Goal: Use online tool/utility: Utilize a website feature to perform a specific function

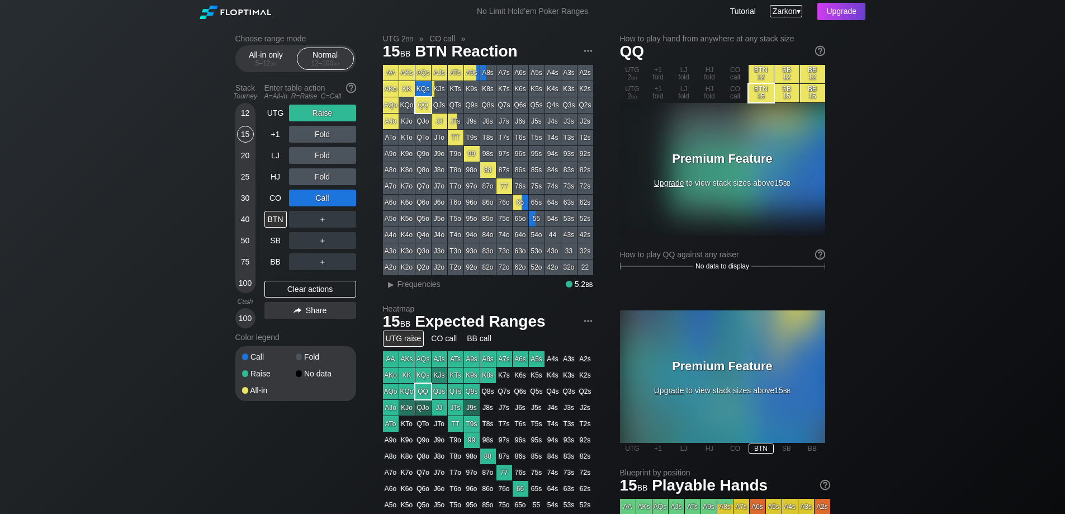
click at [798, 10] on div "Zarkon ▾" at bounding box center [786, 11] width 32 height 12
click at [86, 213] on div "Choose range mode All-in only 5 – 12 bb Normal 12 – 100 bb Stack Tourney Enter …" at bounding box center [532, 380] width 1065 height 714
click at [473, 117] on div "J9s" at bounding box center [472, 122] width 16 height 16
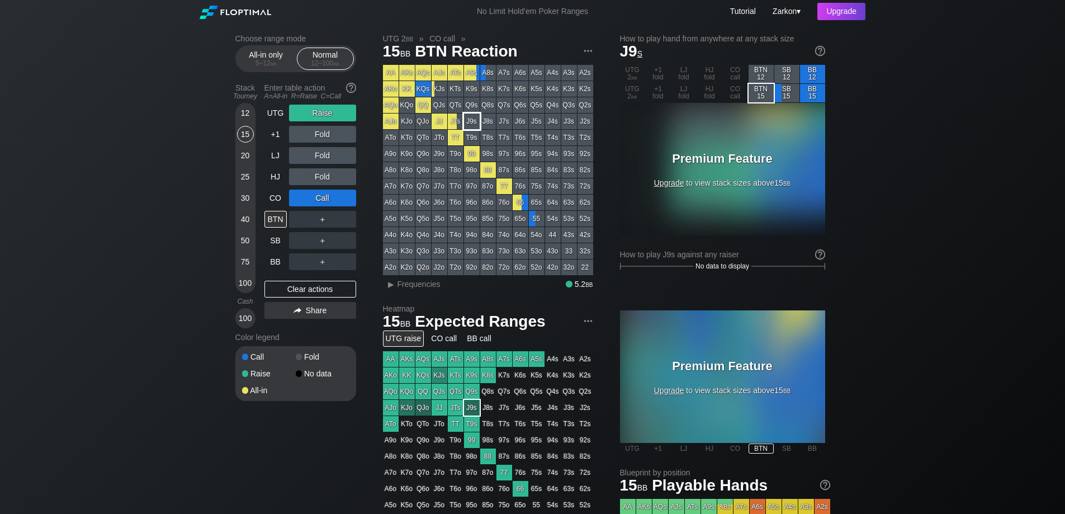
click at [476, 120] on div "J9s" at bounding box center [472, 122] width 16 height 16
click at [454, 119] on div "JTs" at bounding box center [456, 122] width 16 height 16
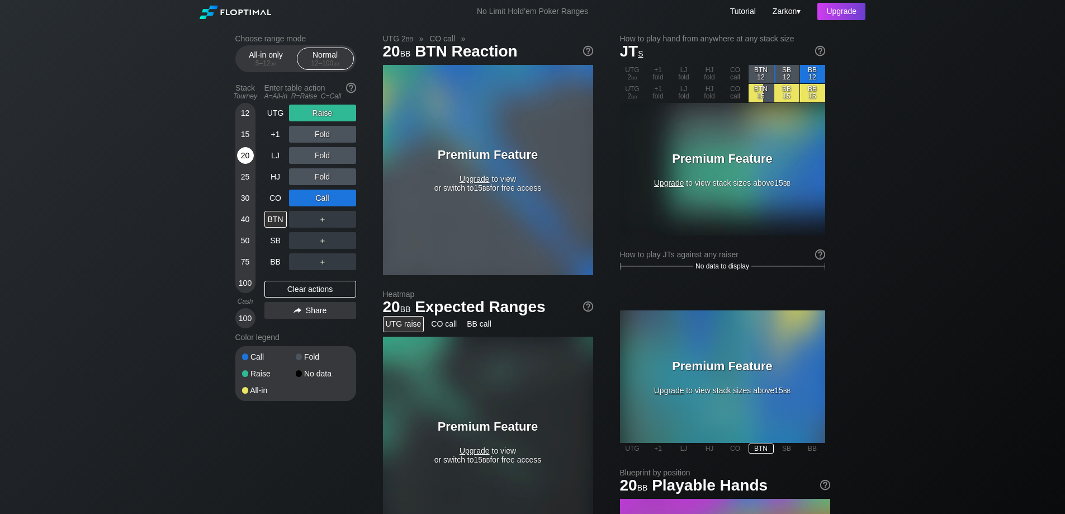
click at [247, 152] on div "20" at bounding box center [245, 155] width 17 height 17
click at [246, 153] on div "20" at bounding box center [245, 155] width 17 height 17
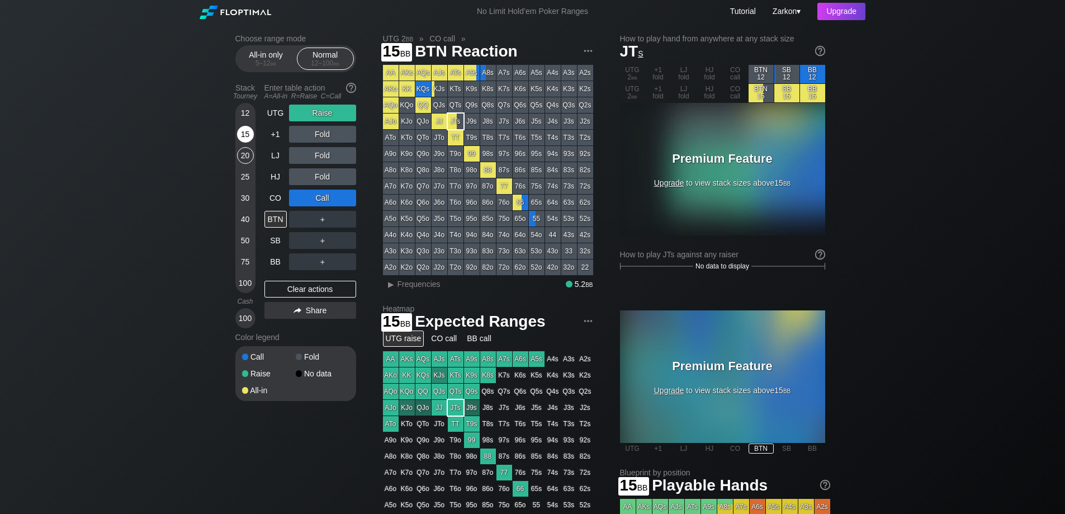
click at [244, 134] on div "15" at bounding box center [245, 134] width 17 height 17
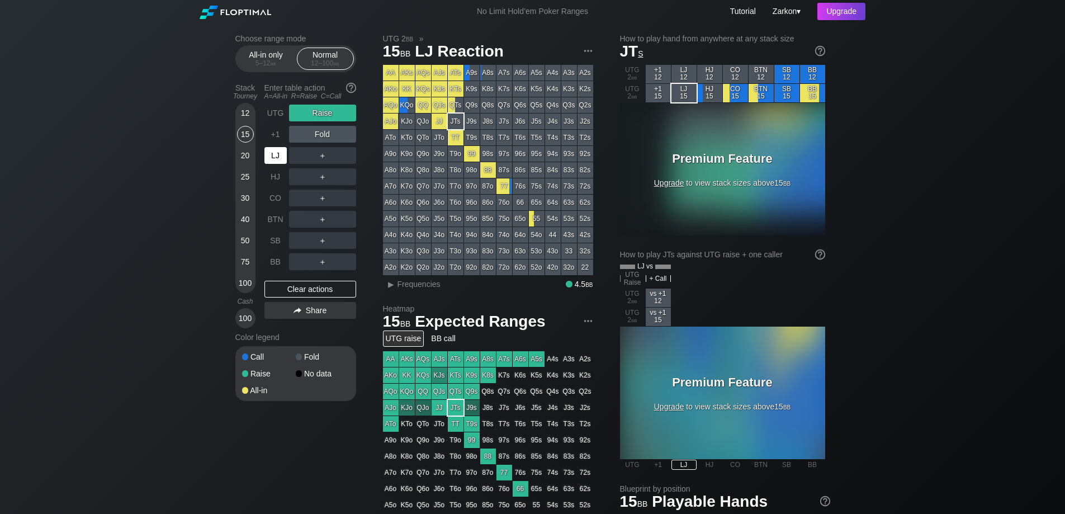
click at [277, 154] on div "LJ" at bounding box center [276, 155] width 22 height 17
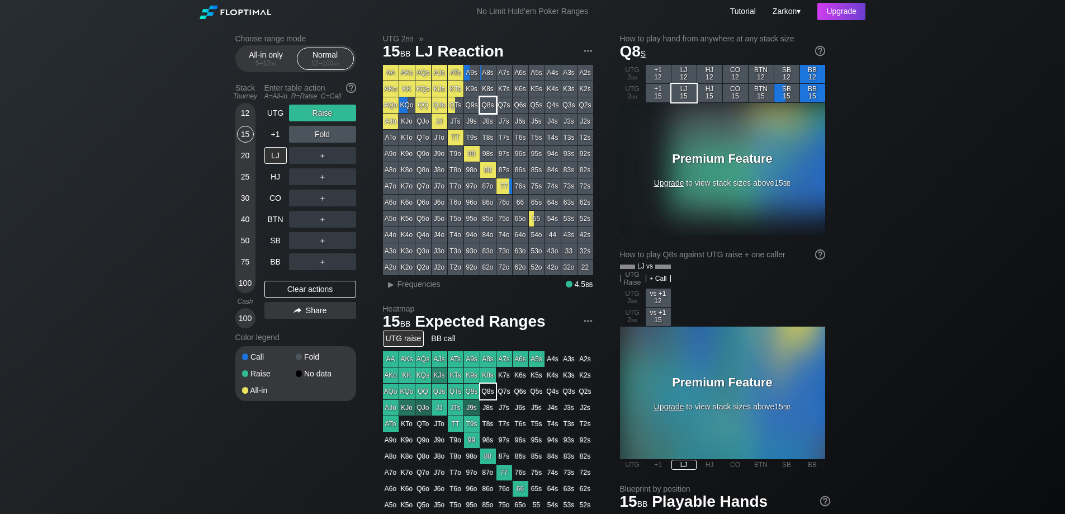
click at [490, 103] on div "Q8s" at bounding box center [488, 105] width 16 height 16
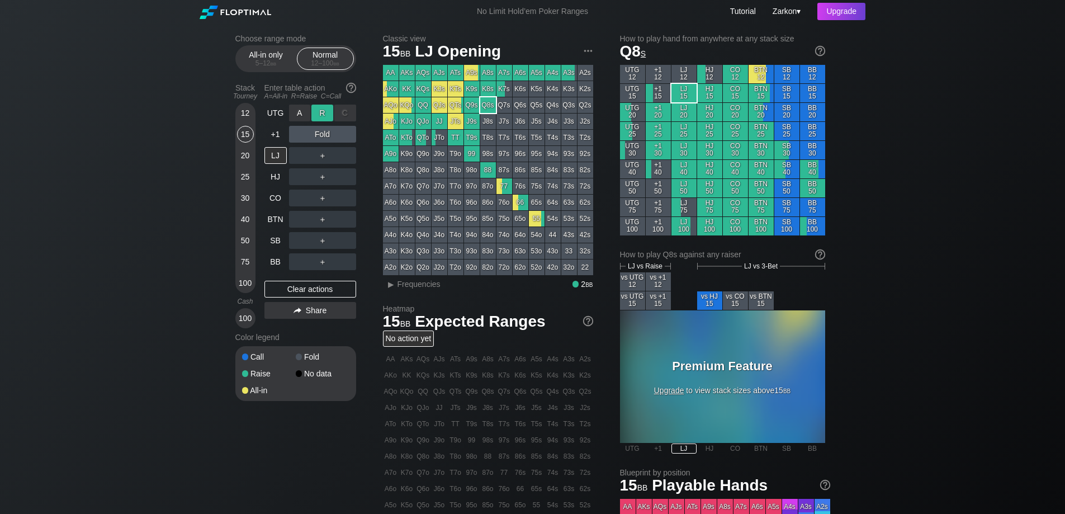
click at [327, 114] on div "R ✕" at bounding box center [323, 113] width 22 height 17
click at [323, 137] on div "R ✕" at bounding box center [323, 134] width 22 height 17
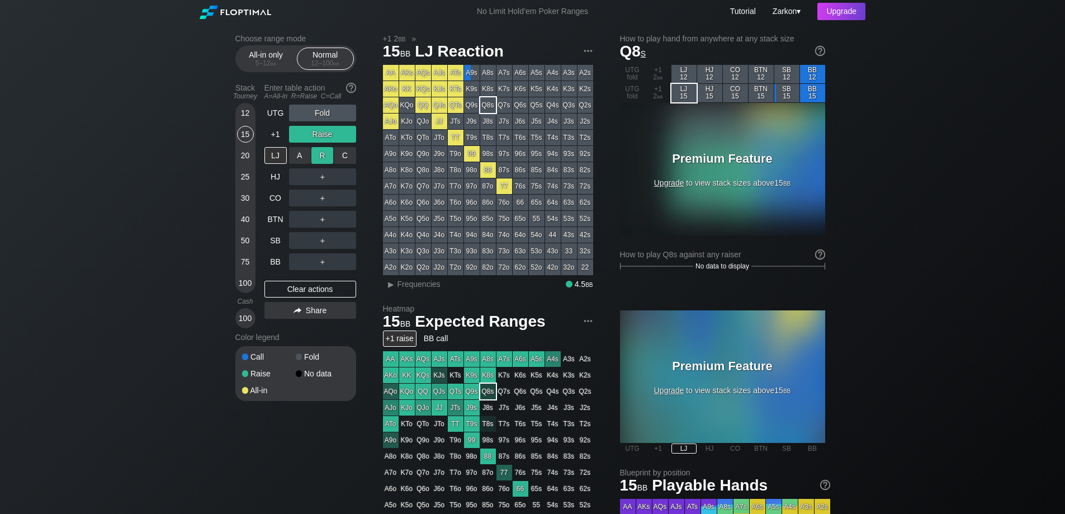
click at [321, 155] on div "R ✕" at bounding box center [323, 155] width 22 height 17
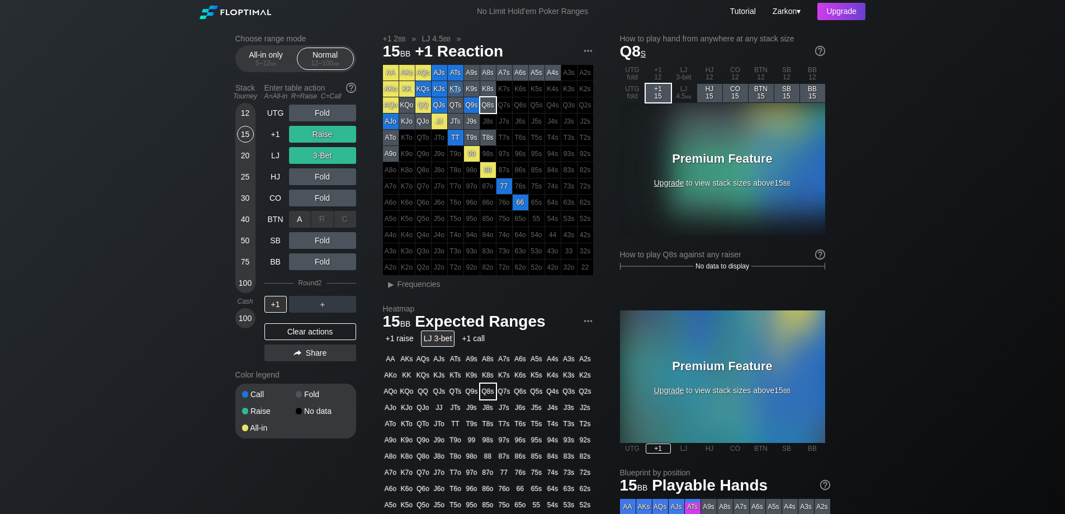
click at [321, 220] on div "R ✕" at bounding box center [323, 219] width 22 height 17
click at [325, 135] on div "R ✕" at bounding box center [323, 134] width 22 height 17
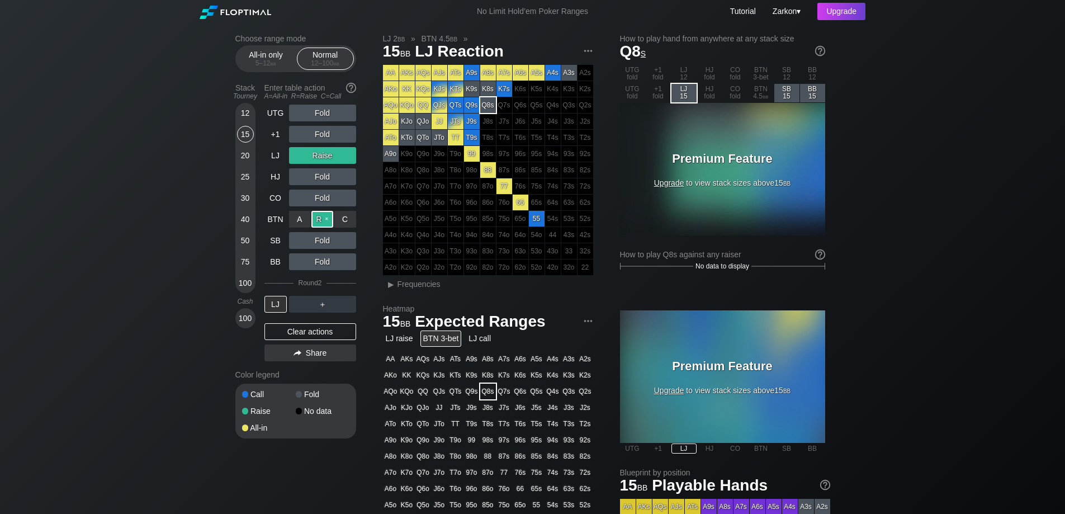
click at [323, 220] on div "R ✕" at bounding box center [323, 219] width 22 height 17
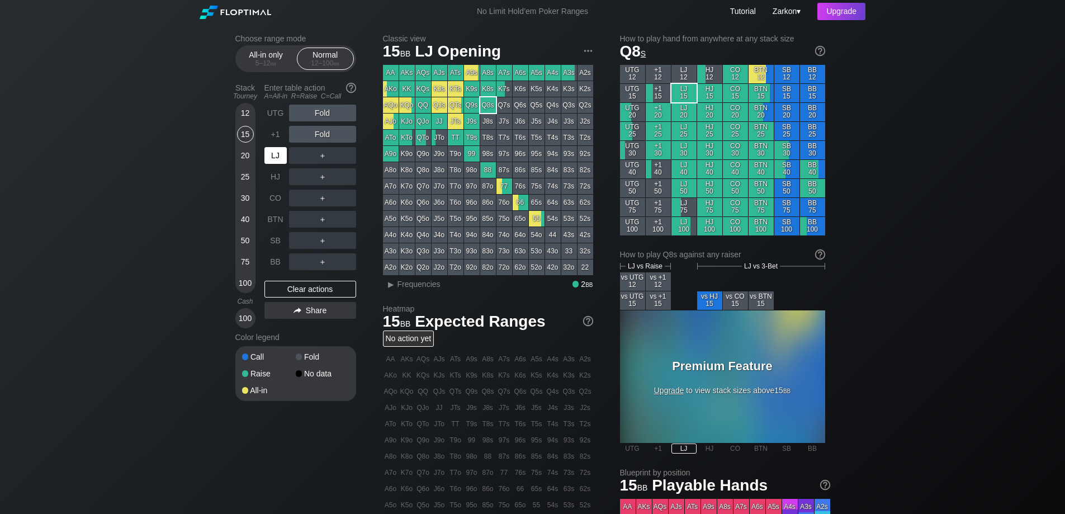
click at [270, 148] on div "LJ" at bounding box center [276, 155] width 22 height 17
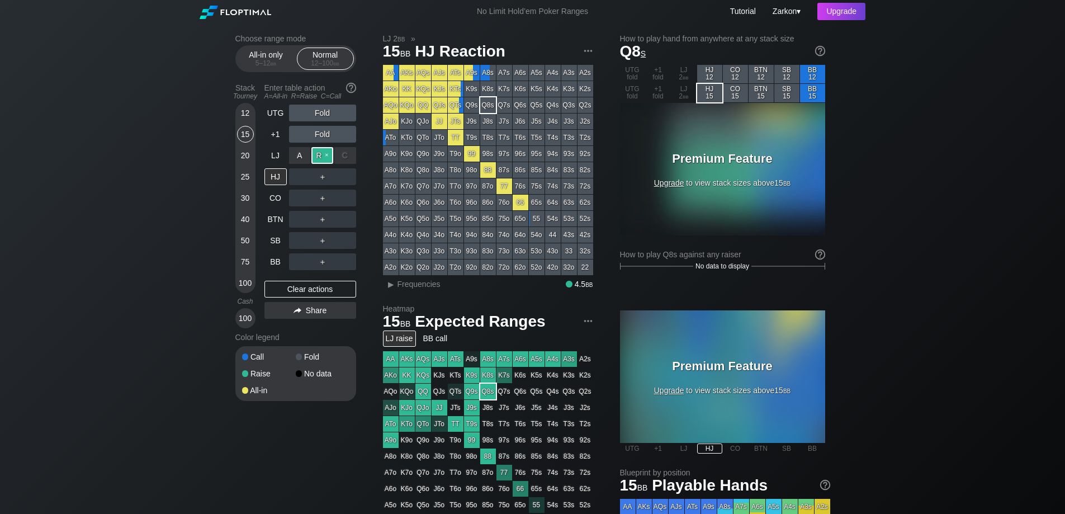
click at [327, 155] on div "R ✕" at bounding box center [323, 155] width 22 height 17
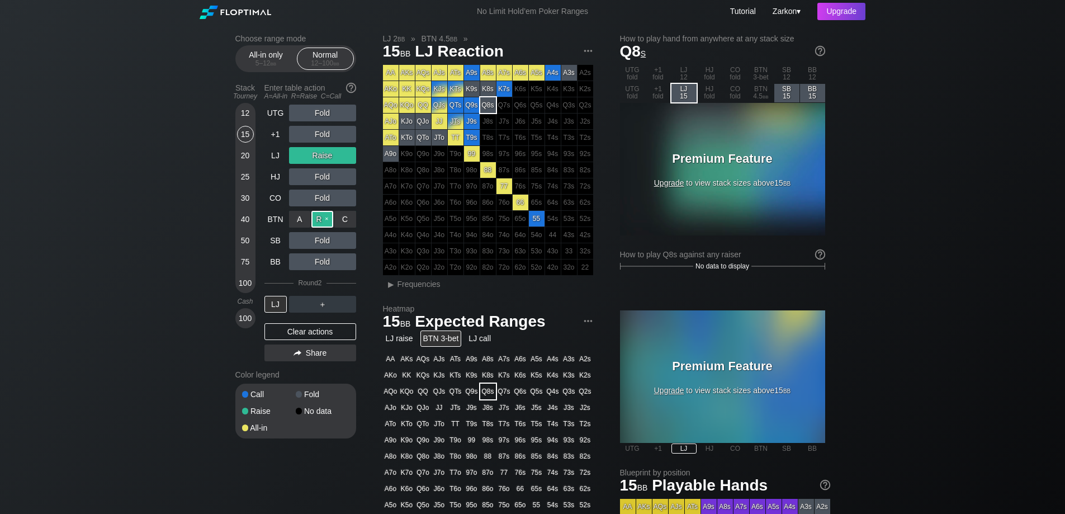
click at [323, 221] on div "R ✕" at bounding box center [323, 219] width 22 height 17
click at [320, 309] on div "R ✕" at bounding box center [323, 304] width 22 height 17
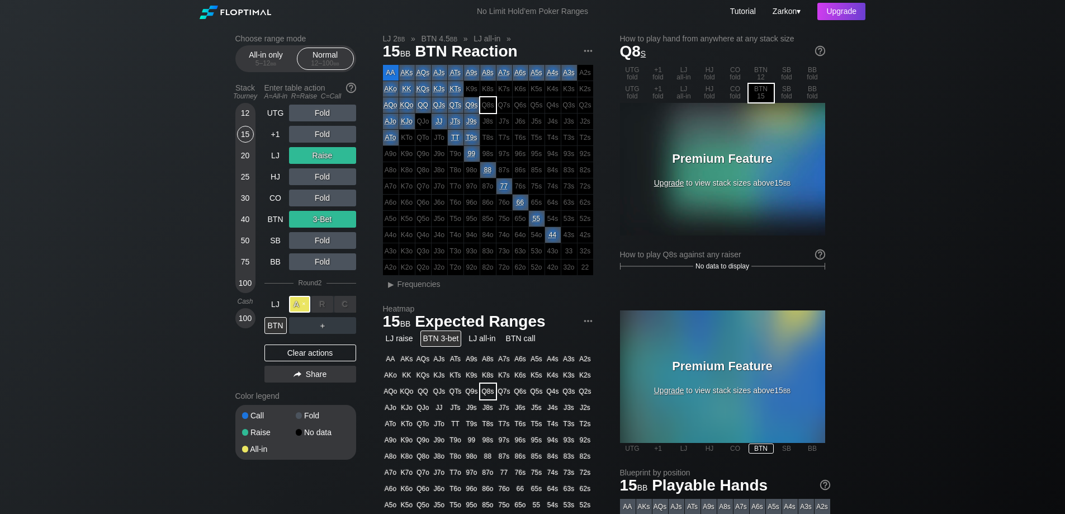
click at [300, 301] on div "A ✕" at bounding box center [300, 304] width 22 height 17
click at [339, 327] on div "C ✕" at bounding box center [345, 325] width 22 height 17
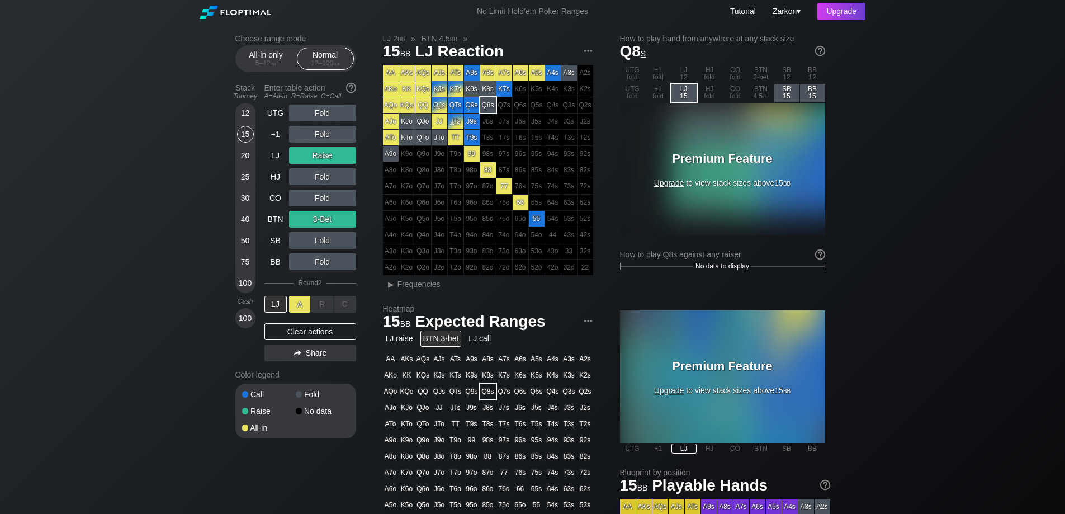
click at [304, 300] on div "A ✕" at bounding box center [300, 304] width 22 height 17
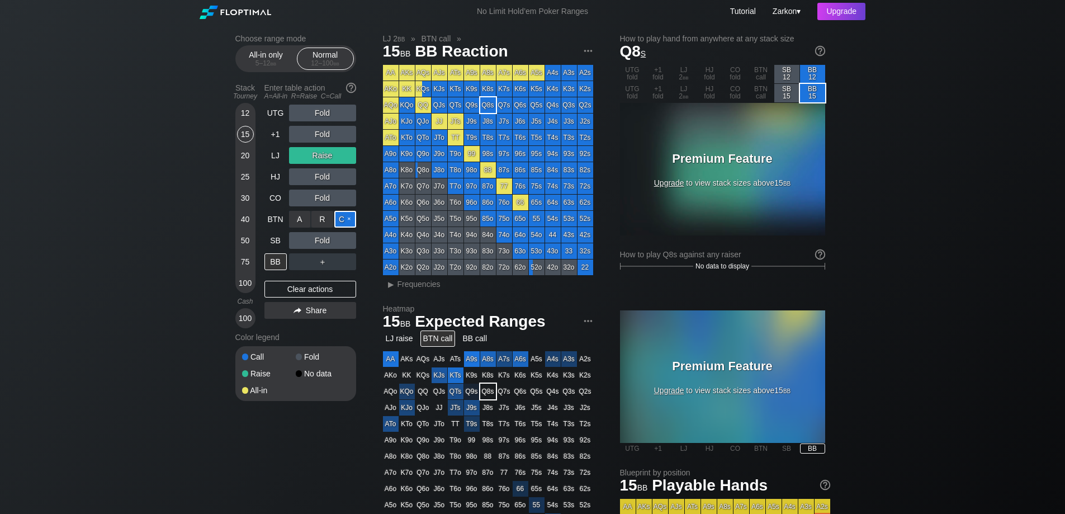
click at [340, 223] on div "C ✕" at bounding box center [345, 219] width 22 height 17
click at [302, 225] on div "A ✕" at bounding box center [300, 219] width 22 height 17
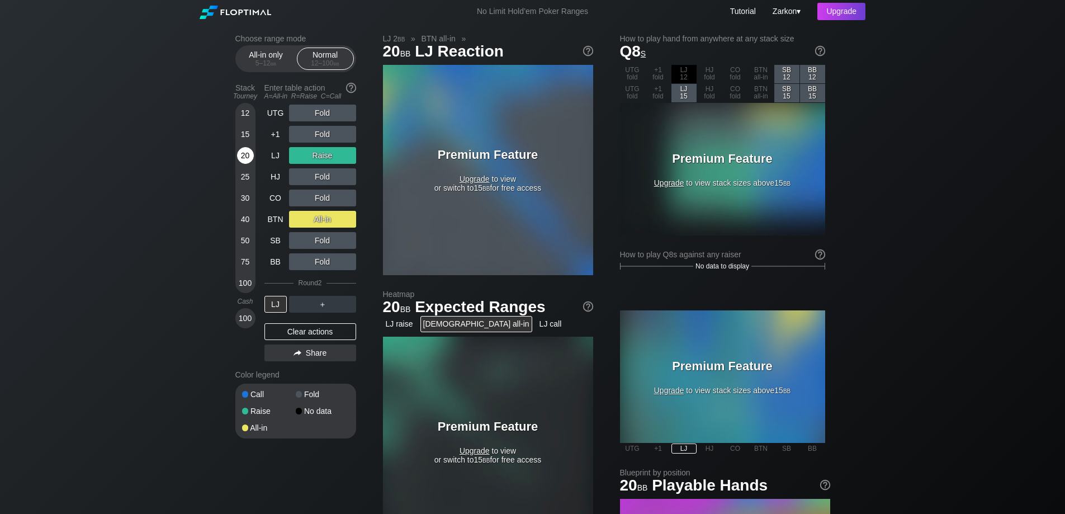
click at [242, 158] on div "20" at bounding box center [245, 155] width 17 height 17
click at [327, 215] on div "R ✕" at bounding box center [323, 219] width 22 height 17
